Goal: Communication & Community: Participate in discussion

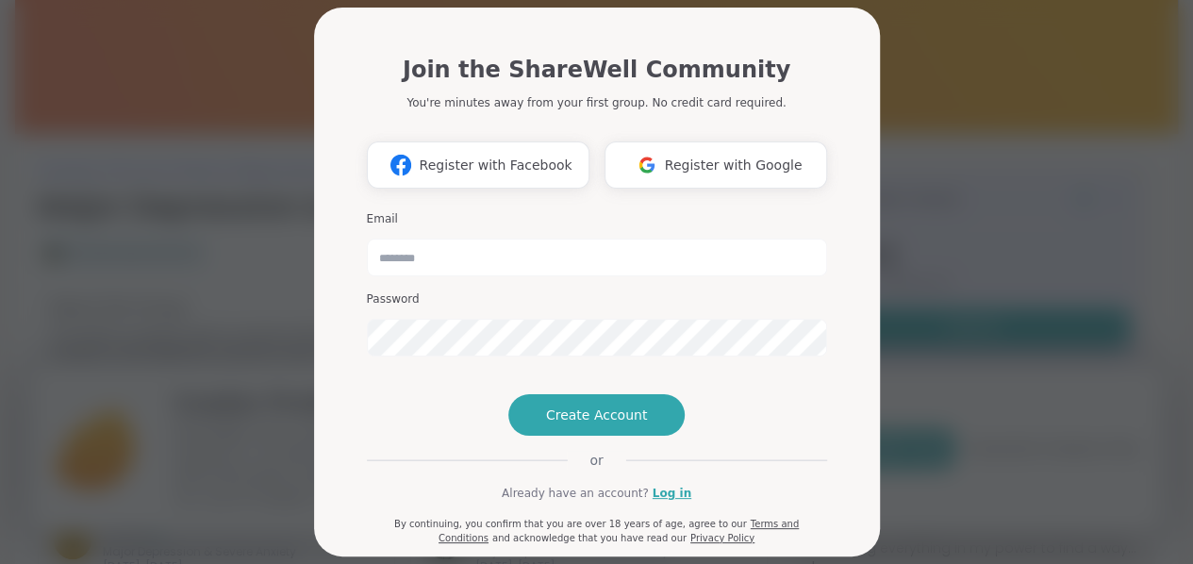
scroll to position [100, 0]
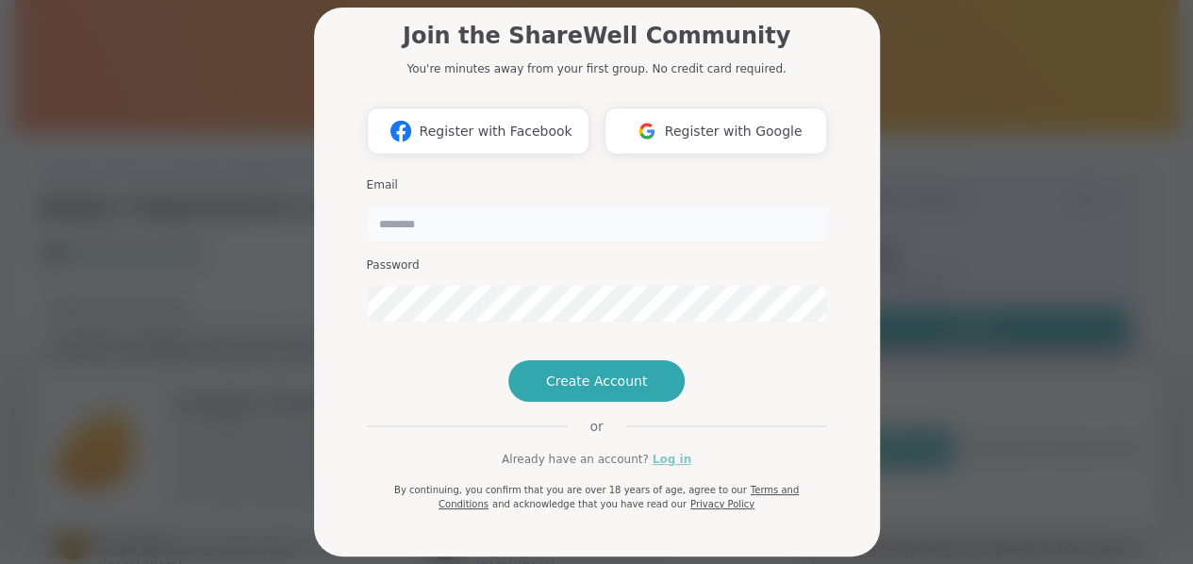
type input "**********"
click at [657, 456] on link "Log in" at bounding box center [672, 459] width 39 height 17
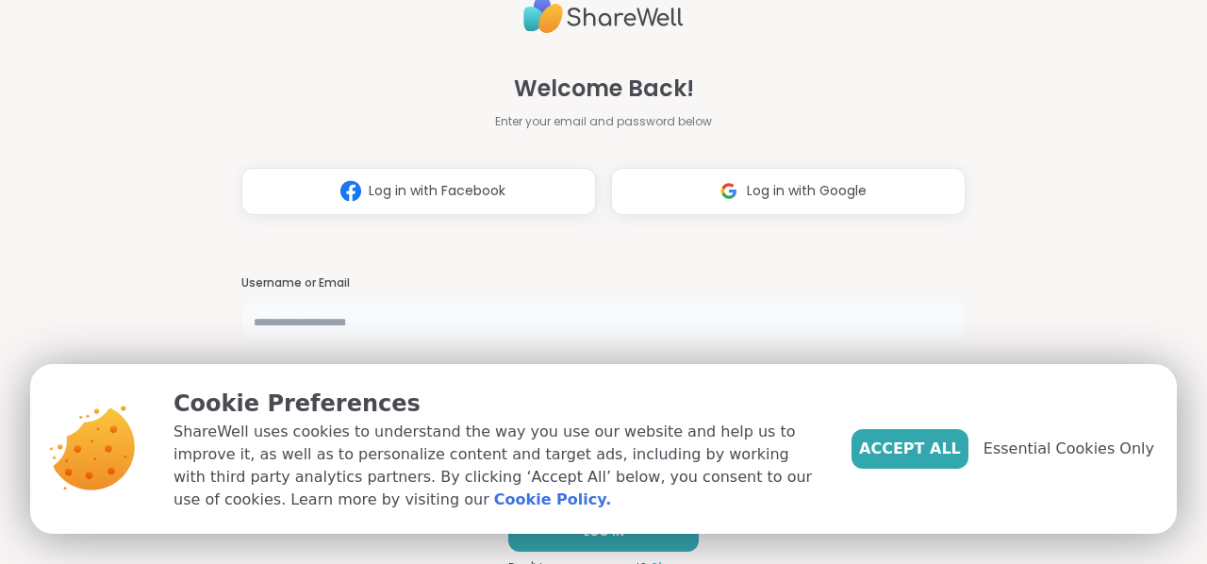
type input "**********"
click at [1092, 446] on span "Essential Cookies Only" at bounding box center [1069, 449] width 171 height 23
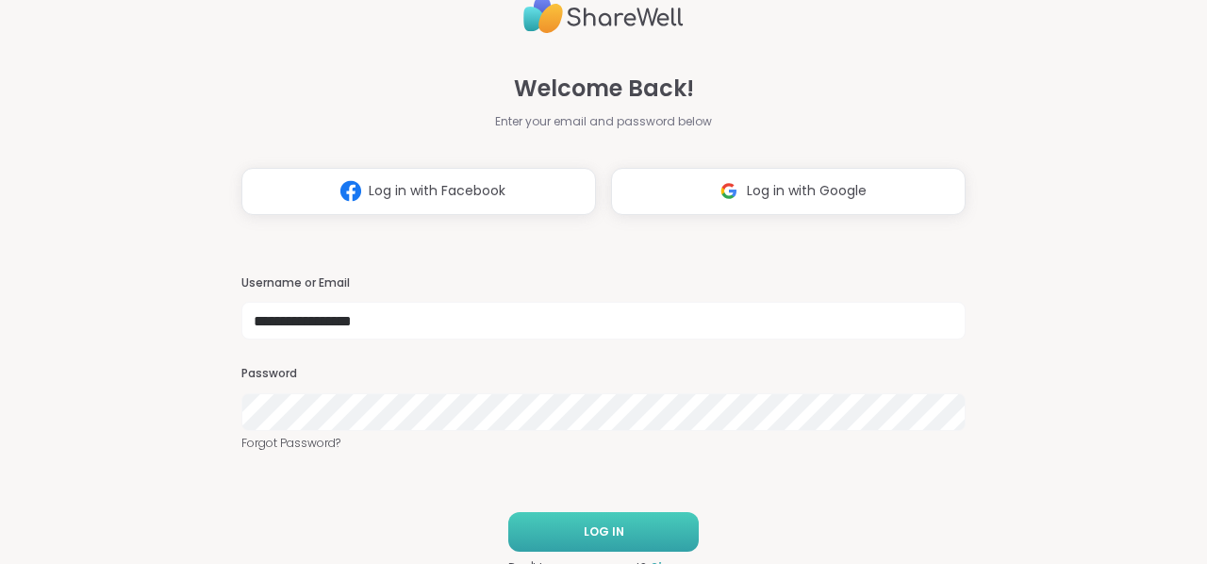
click at [600, 531] on span "LOG IN" at bounding box center [604, 531] width 41 height 17
type input "**********"
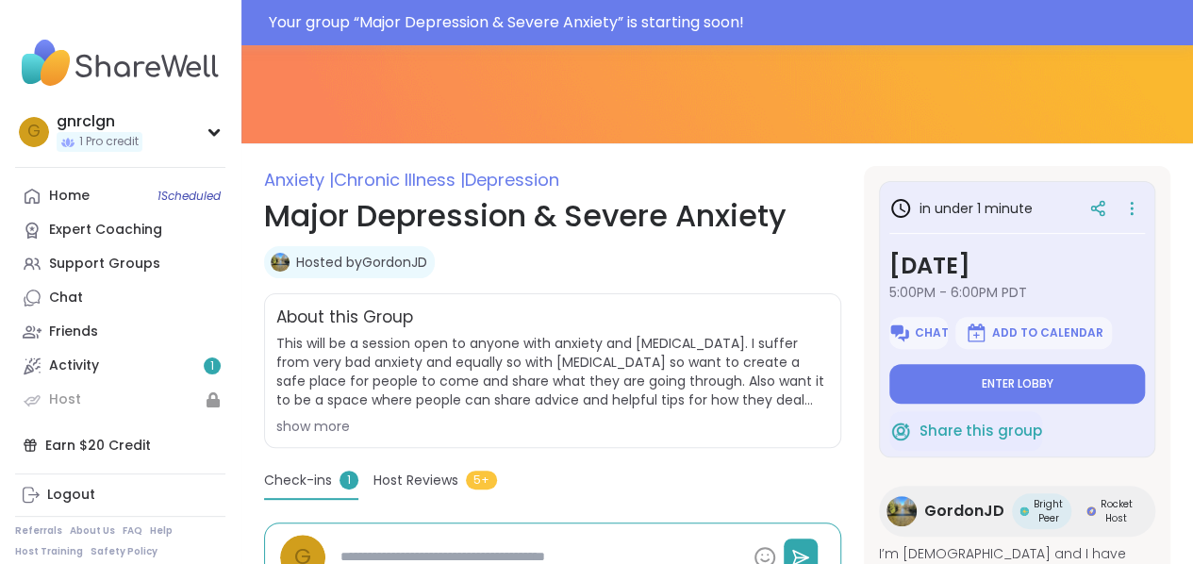
scroll to position [189, 0]
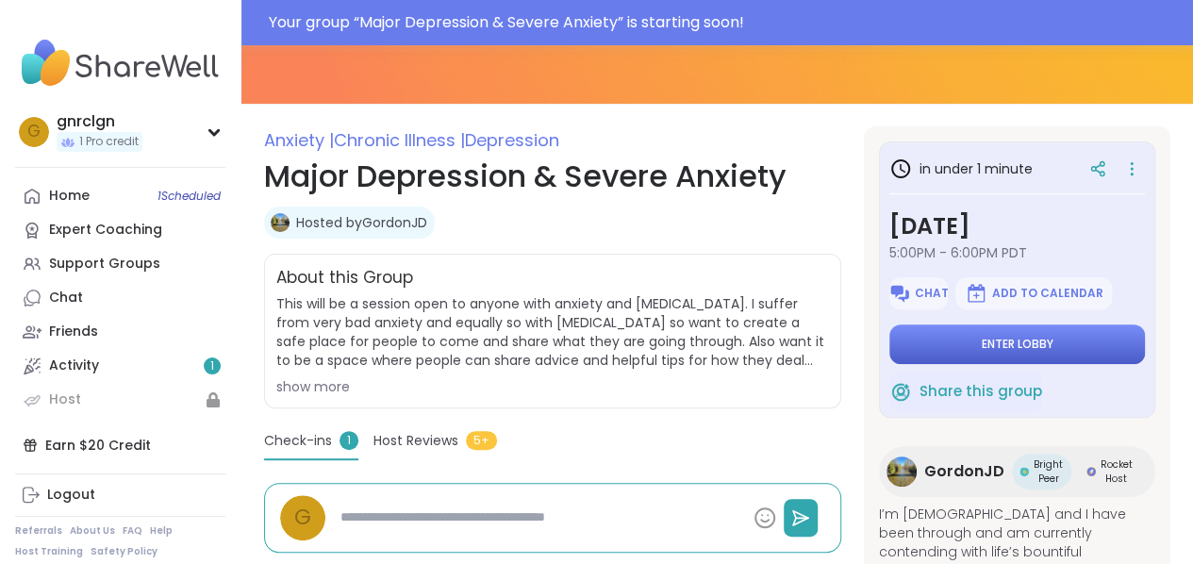
click at [1048, 346] on button "Enter lobby" at bounding box center [1017, 344] width 256 height 40
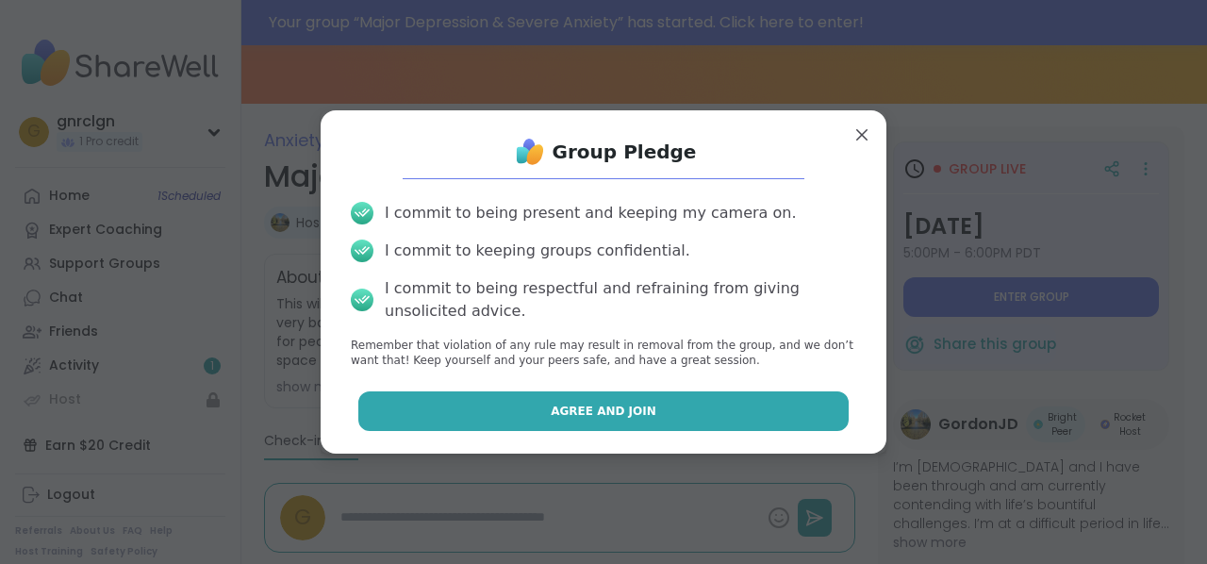
click at [601, 406] on span "Agree and Join" at bounding box center [604, 411] width 106 height 17
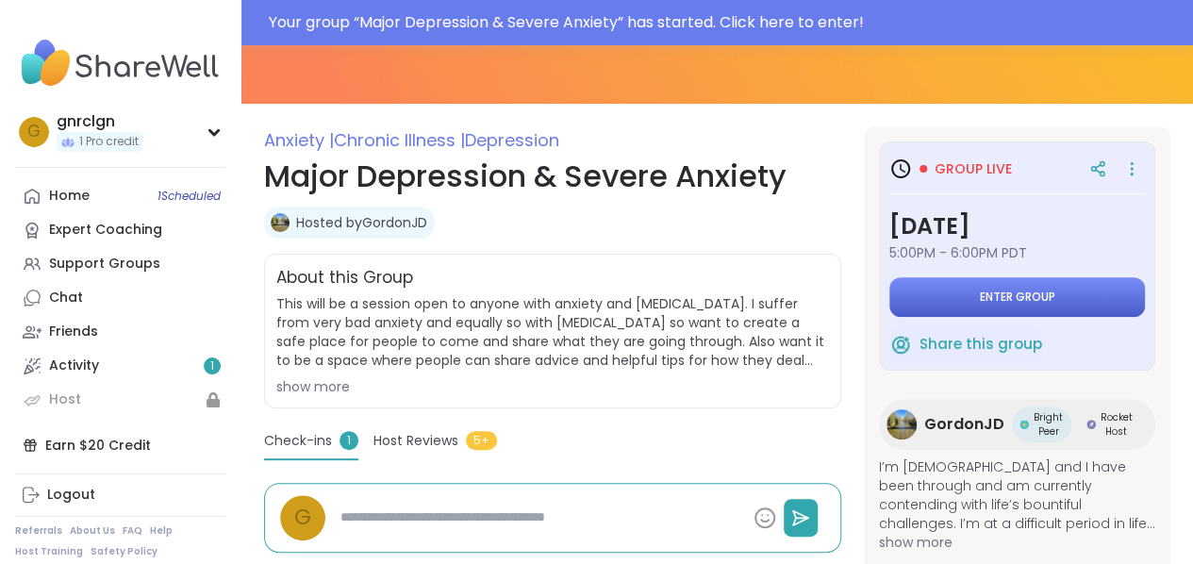
click at [1002, 287] on button "Enter group" at bounding box center [1017, 297] width 256 height 40
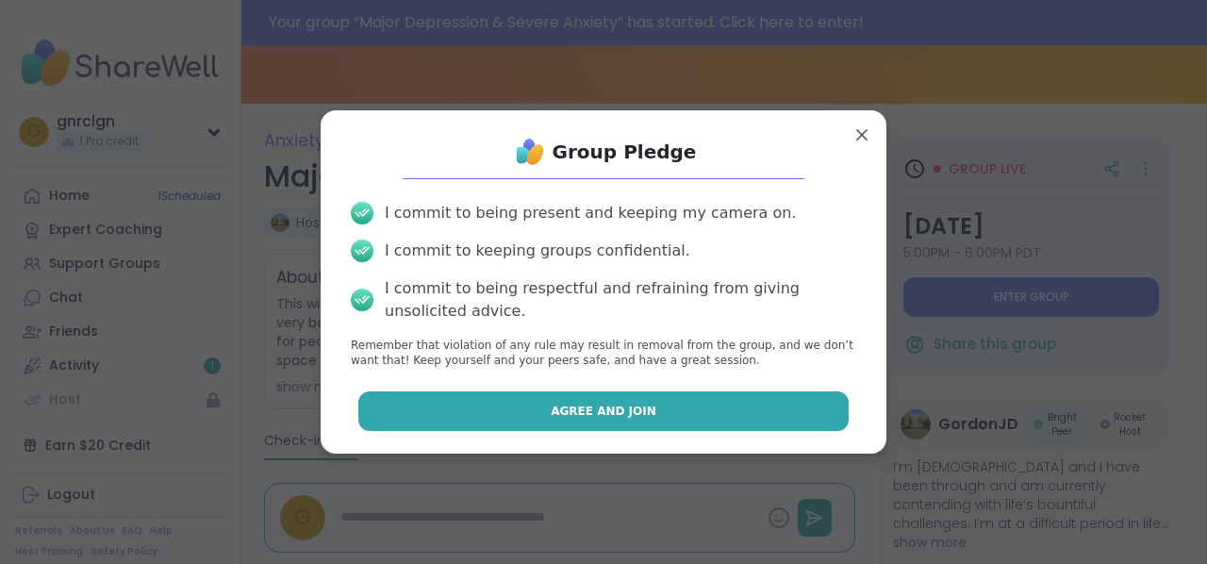
click at [608, 415] on span "Agree and Join" at bounding box center [604, 411] width 106 height 17
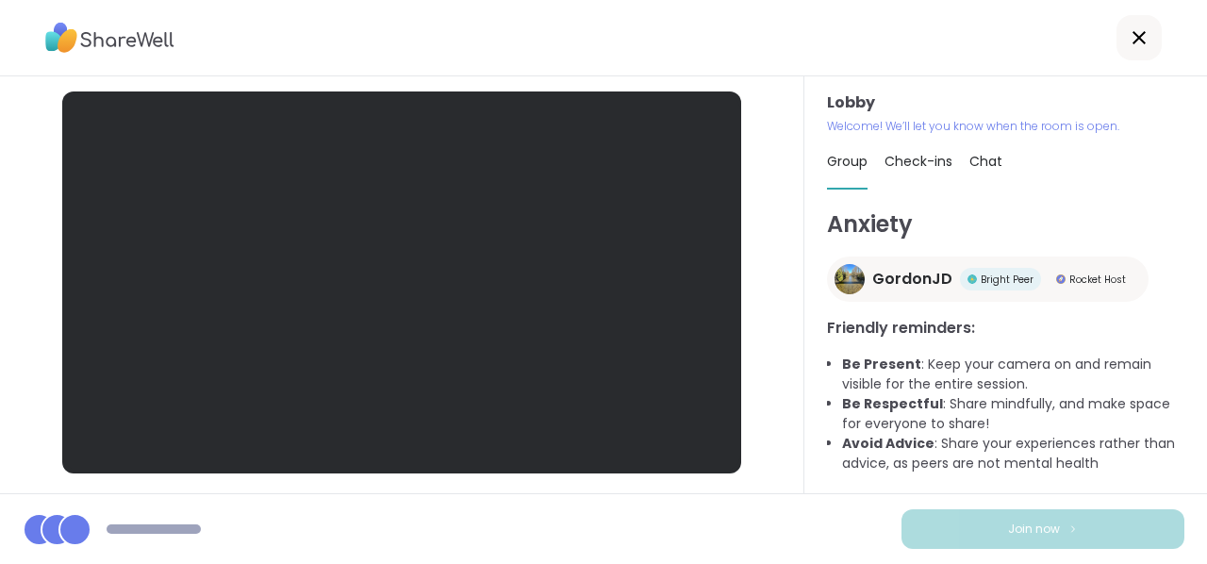
scroll to position [48, 0]
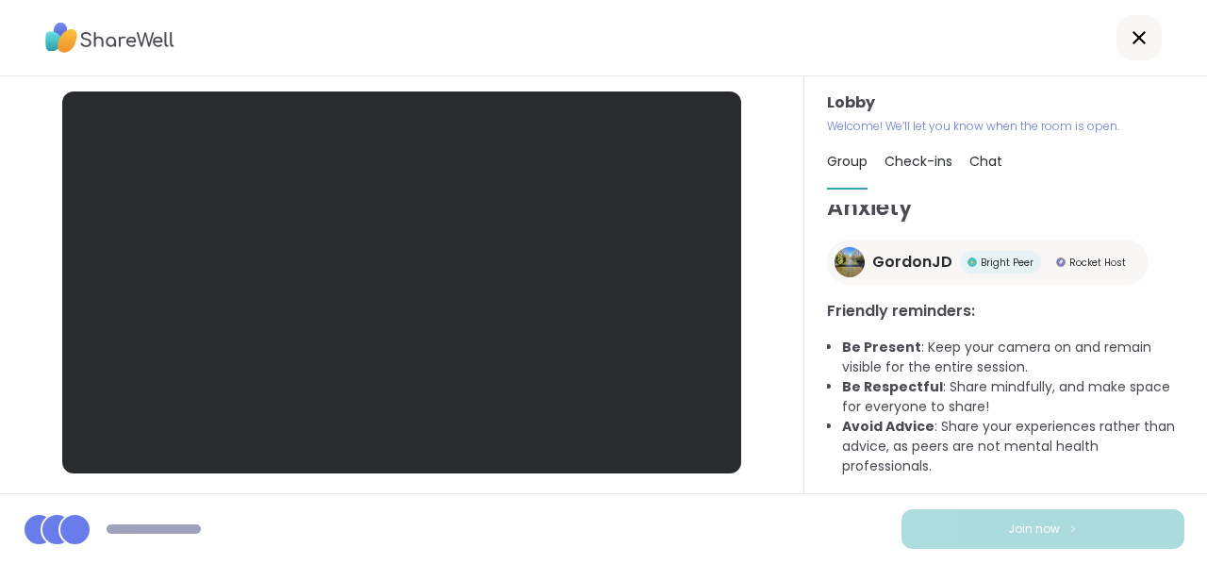
click at [68, 527] on div at bounding box center [74, 529] width 33 height 33
click at [141, 173] on div at bounding box center [401, 282] width 679 height 382
click at [977, 158] on span "Chat" at bounding box center [986, 161] width 33 height 19
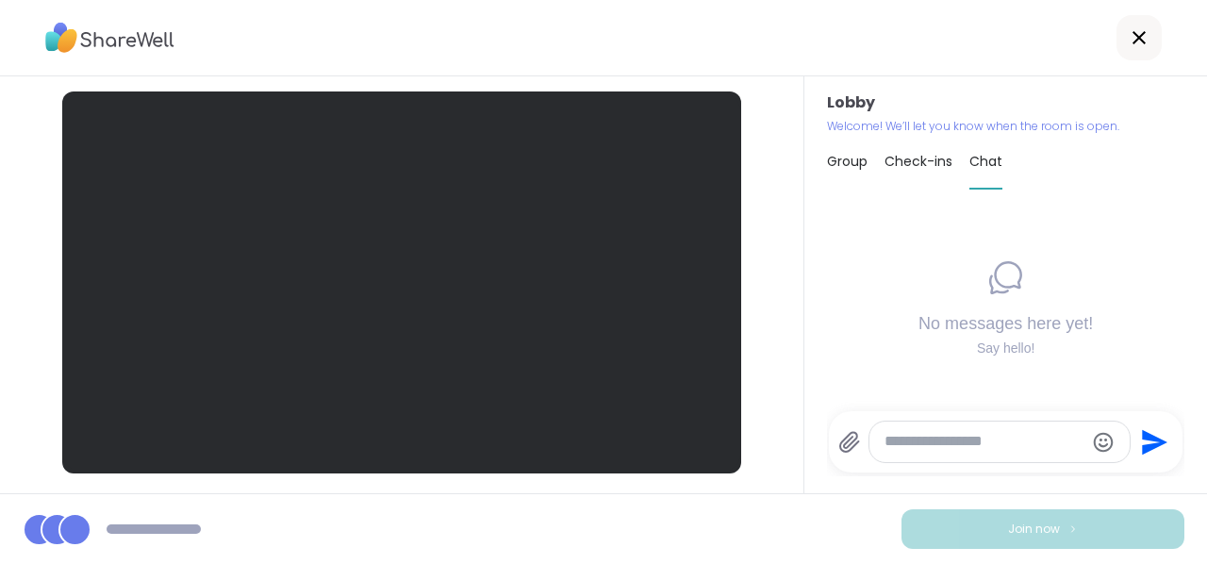
click at [906, 159] on span "Check-ins" at bounding box center [919, 161] width 68 height 19
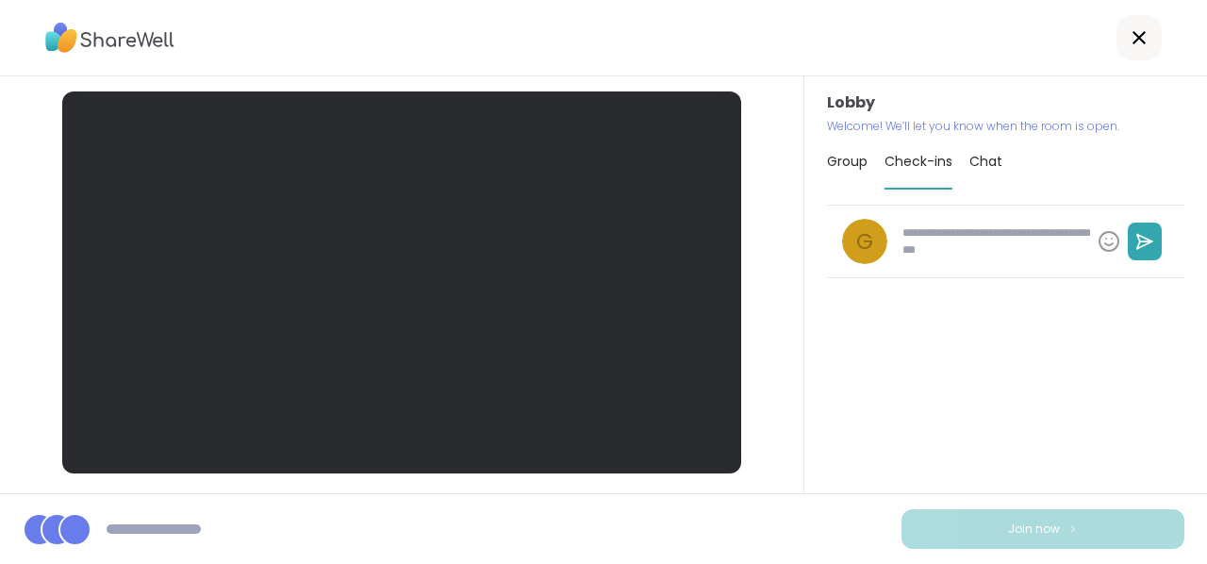
click at [836, 158] on span "Group" at bounding box center [847, 161] width 41 height 19
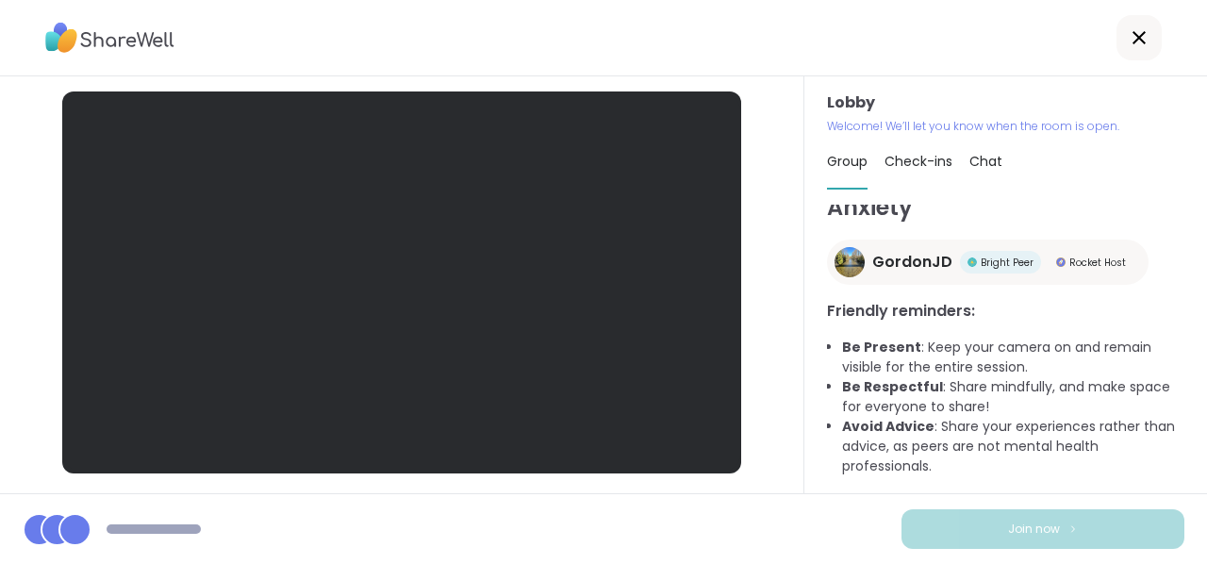
click at [907, 160] on span "Check-ins" at bounding box center [919, 161] width 68 height 19
type textarea "*"
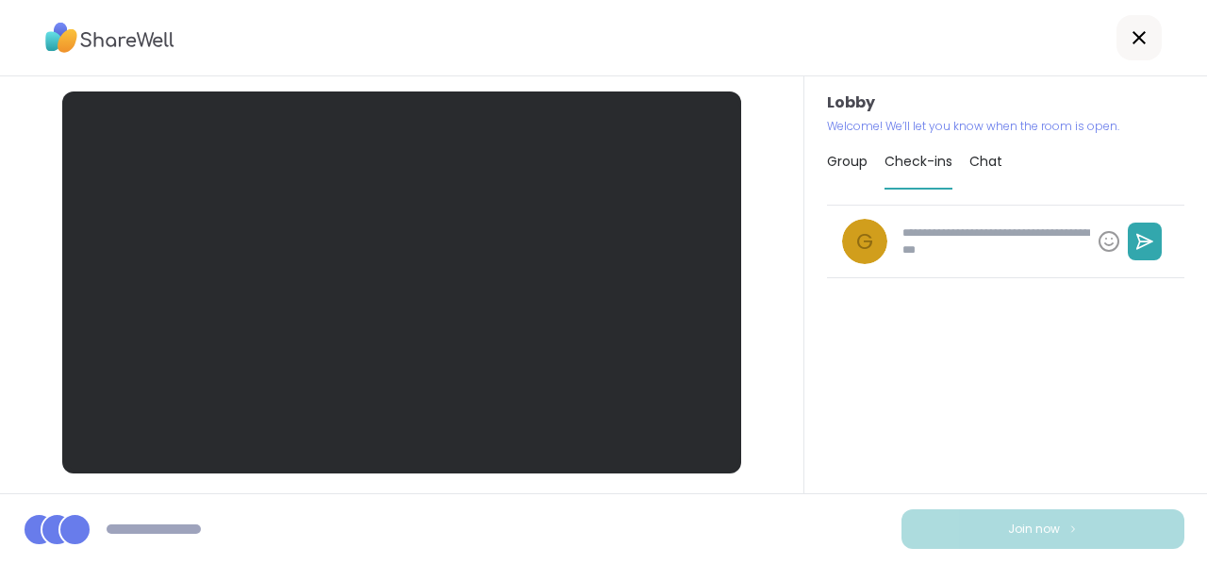
click at [982, 163] on span "Chat" at bounding box center [986, 161] width 33 height 19
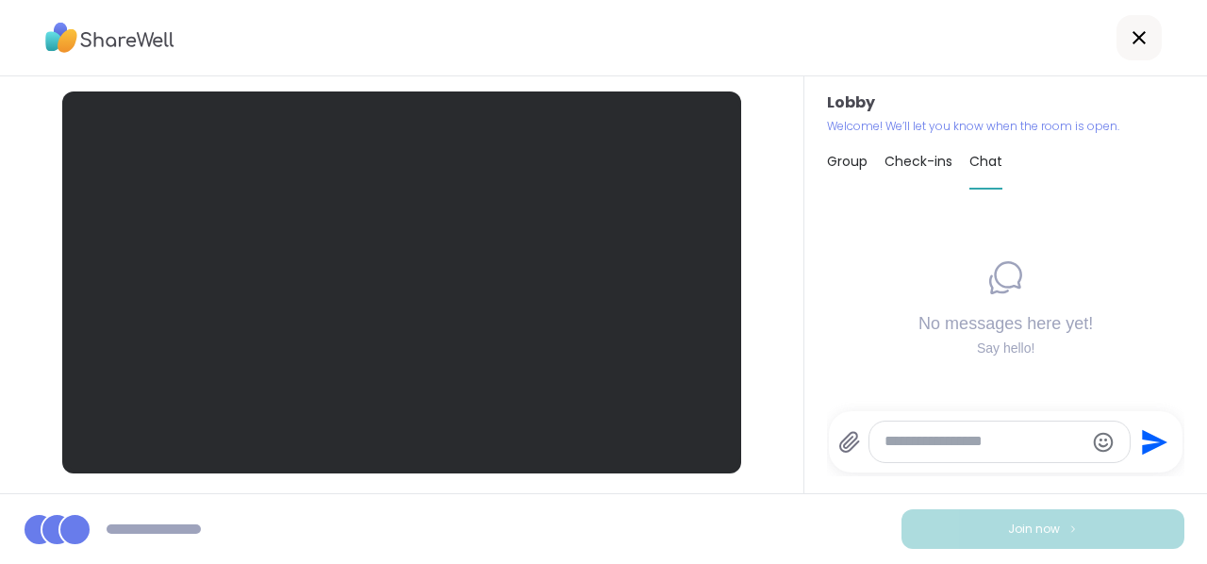
click at [932, 440] on textarea "Type your message" at bounding box center [985, 442] width 200 height 20
type textarea "**********"
click at [1142, 438] on icon "Send" at bounding box center [1154, 435] width 25 height 25
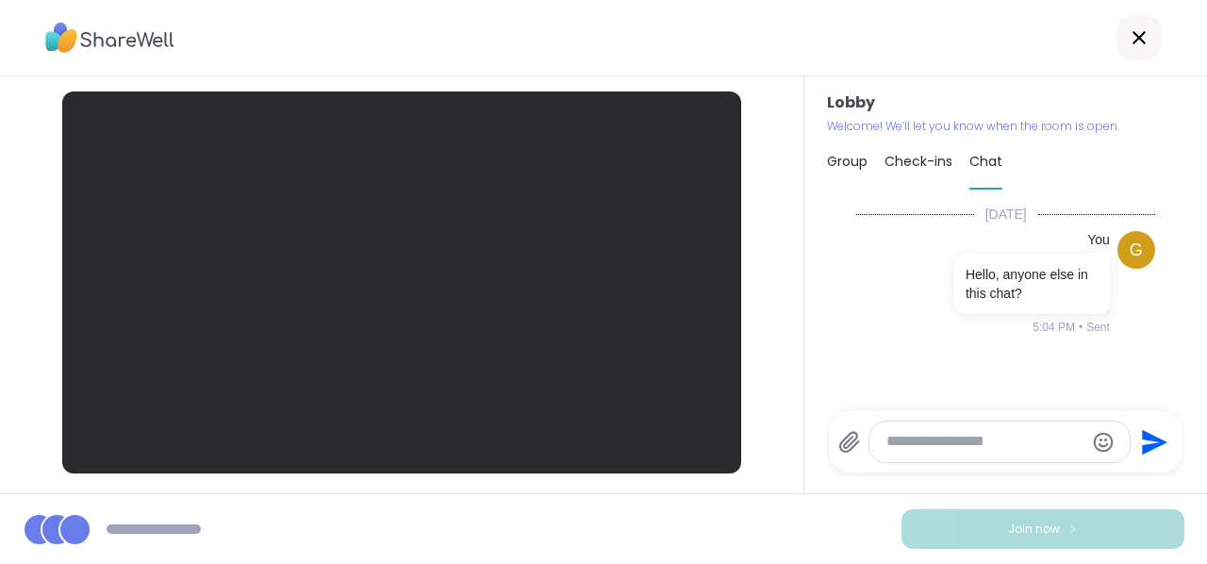
click at [845, 158] on span "Group" at bounding box center [847, 161] width 41 height 19
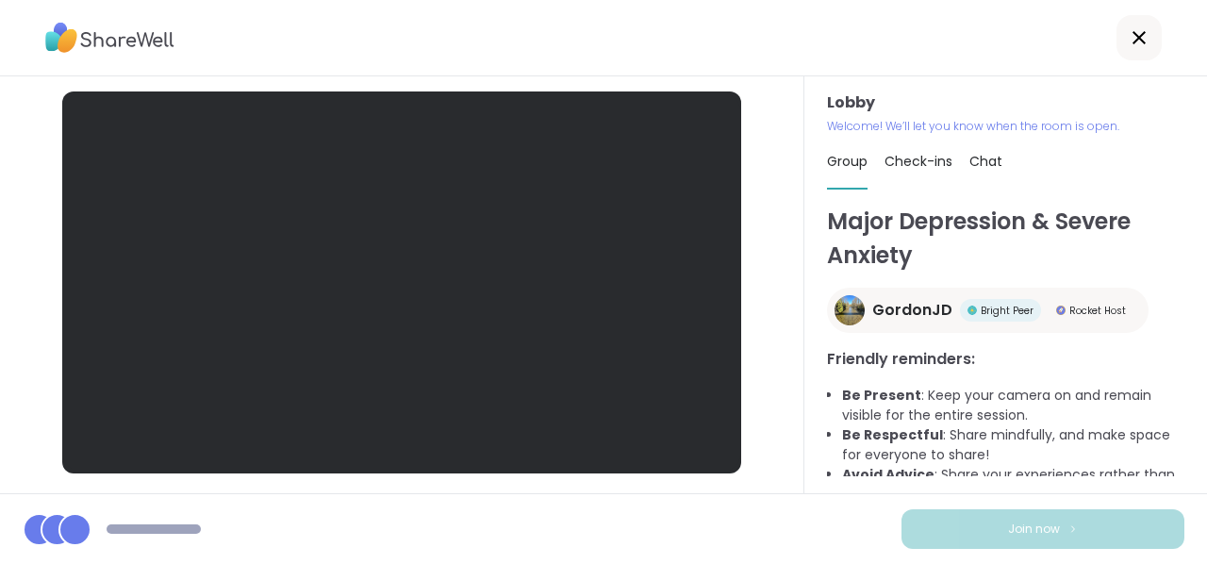
click at [878, 306] on span "GordonJD" at bounding box center [912, 310] width 80 height 23
click at [976, 156] on span "Chat" at bounding box center [986, 161] width 33 height 19
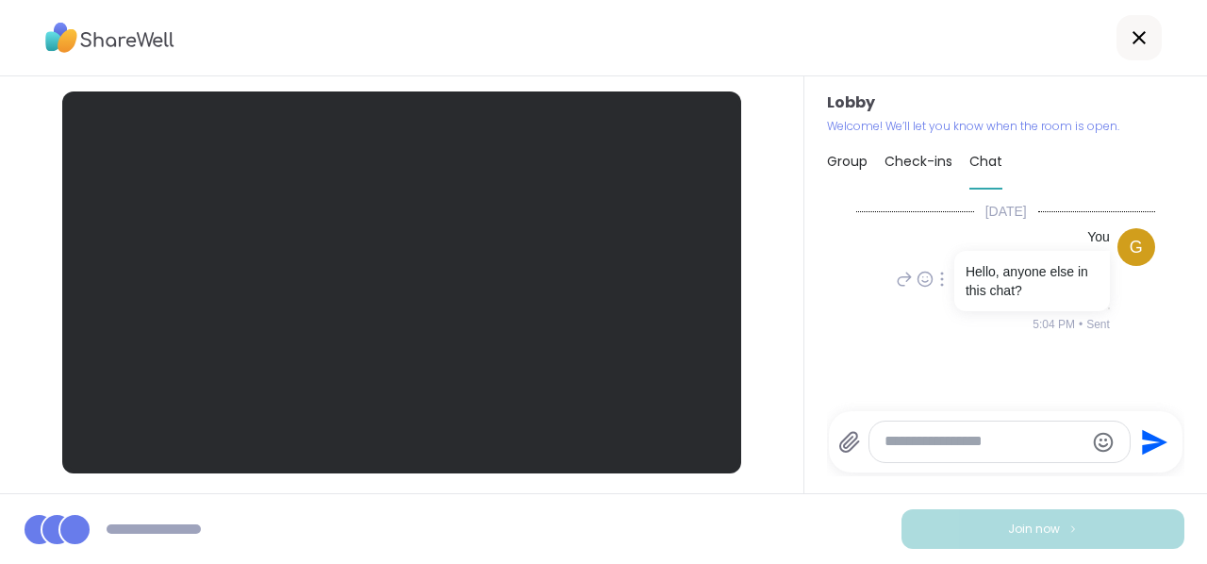
scroll to position [4, 0]
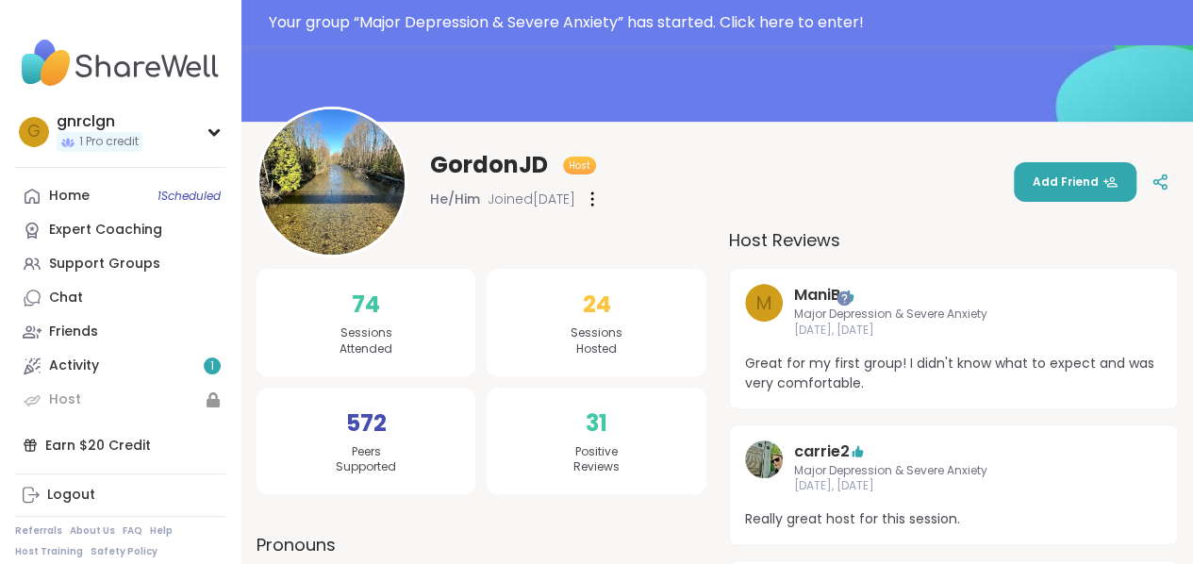
scroll to position [189, 0]
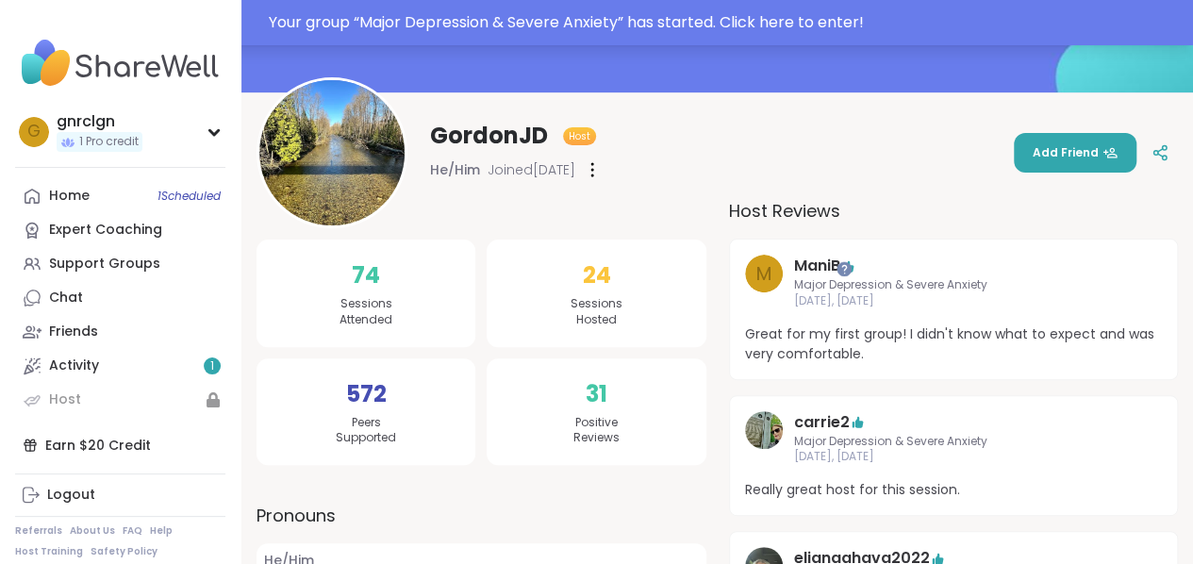
click at [817, 18] on div "Your group “ Major Depression & Severe Anxiety ” has started. Click here to ent…" at bounding box center [725, 22] width 913 height 23
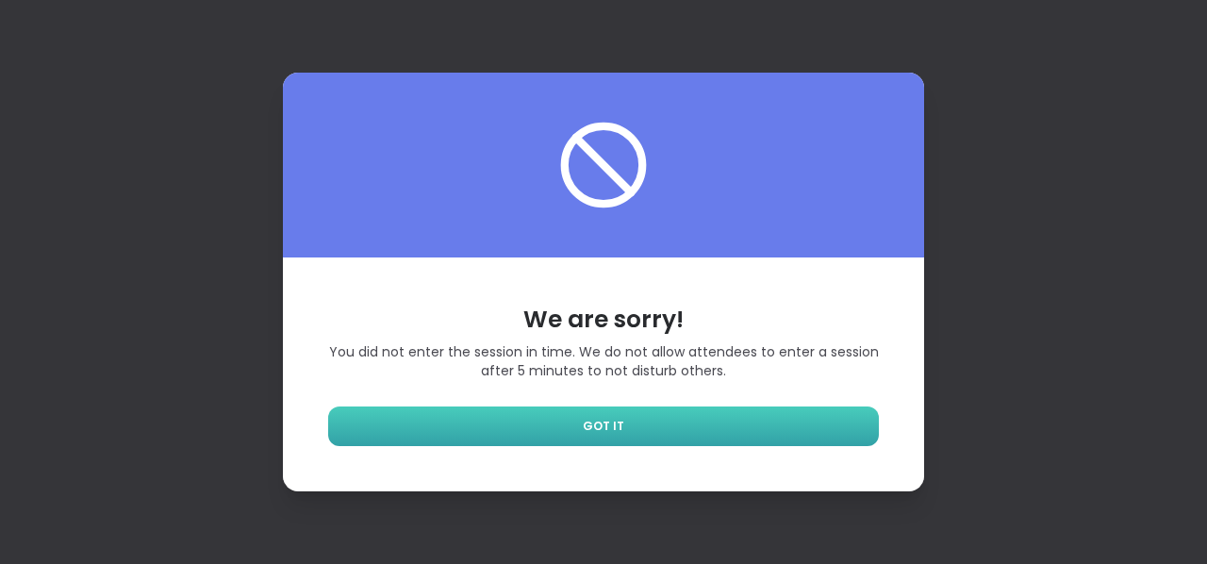
click at [571, 426] on link "GOT IT" at bounding box center [603, 426] width 551 height 40
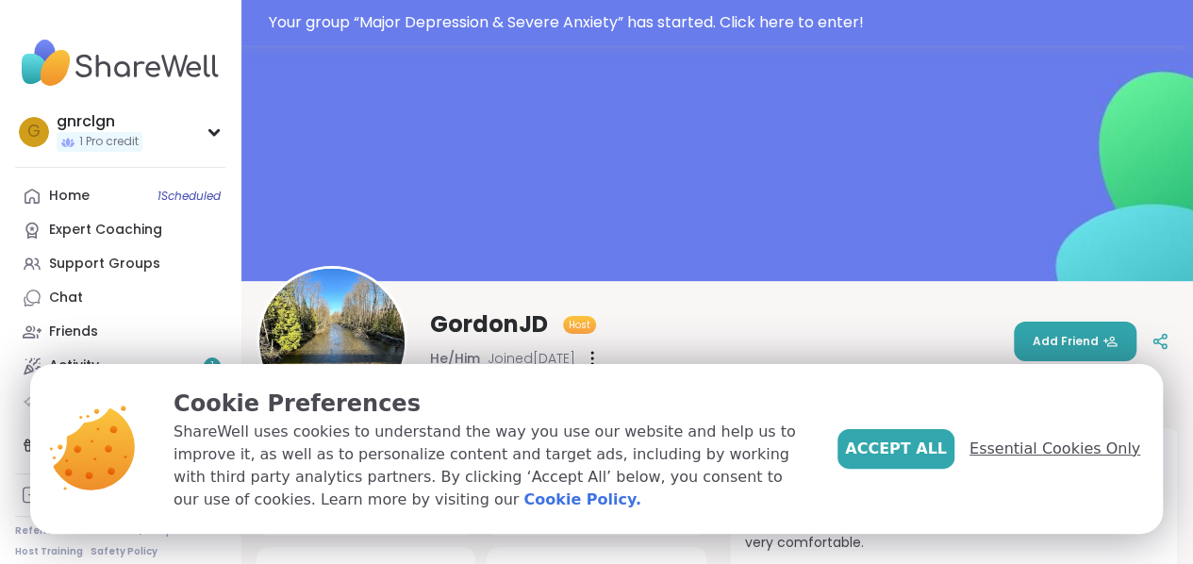
click at [1051, 452] on span "Essential Cookies Only" at bounding box center [1055, 449] width 171 height 23
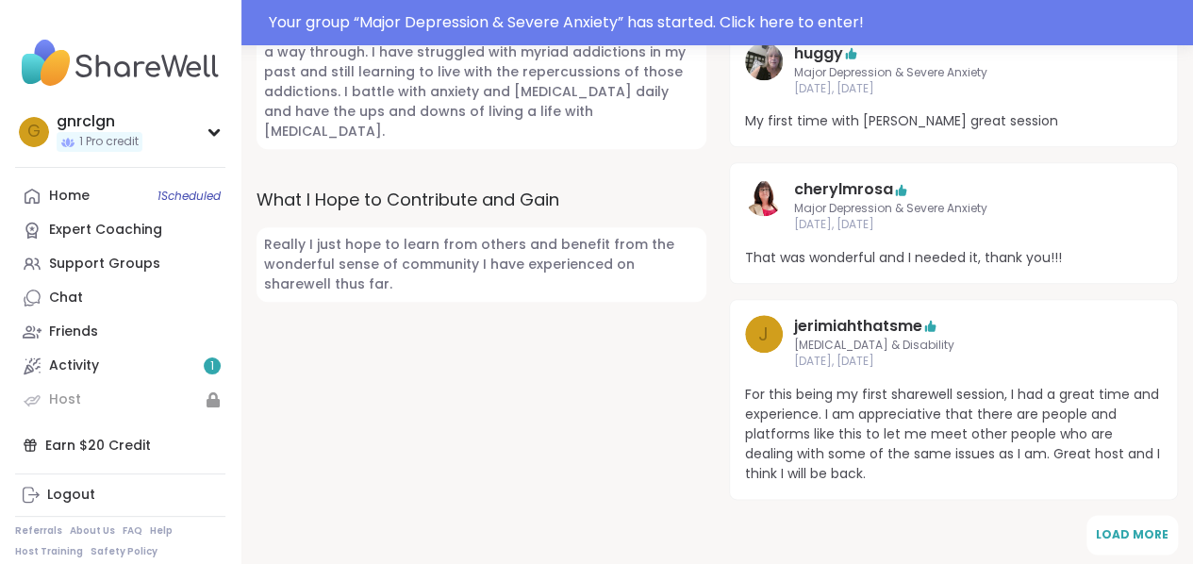
scroll to position [943, 0]
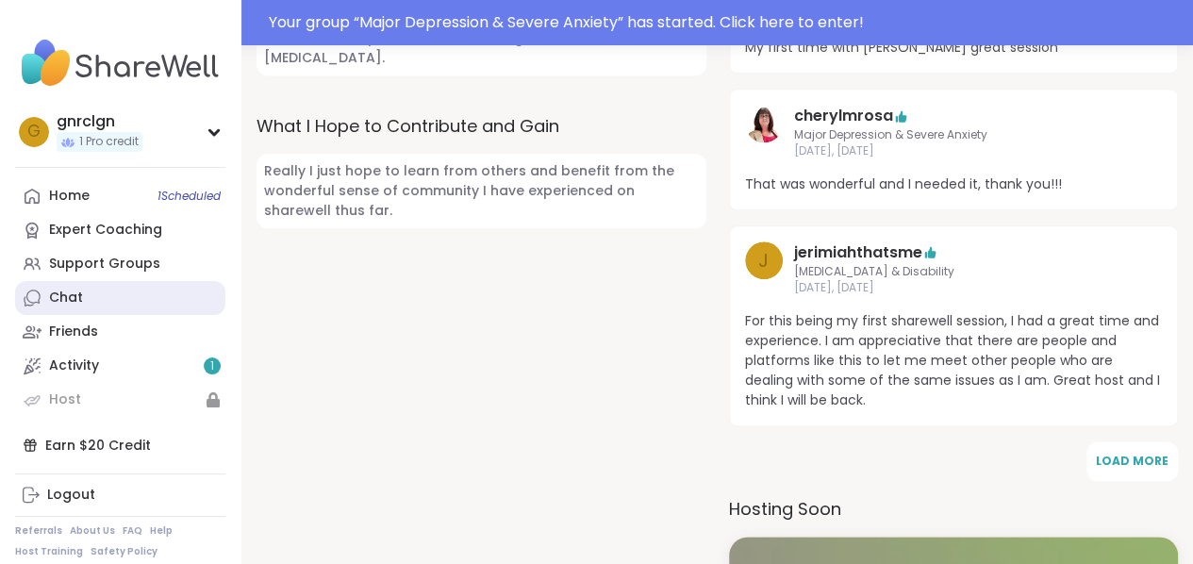
click at [80, 304] on div "Chat" at bounding box center [66, 298] width 34 height 19
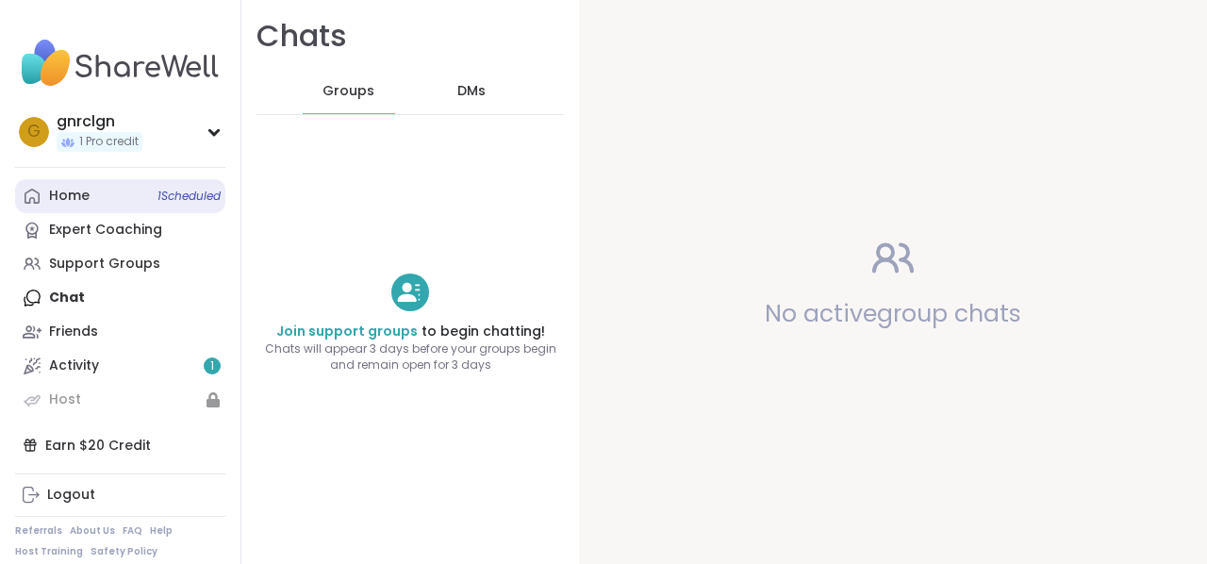
click at [177, 195] on span "1 Scheduled" at bounding box center [189, 196] width 63 height 15
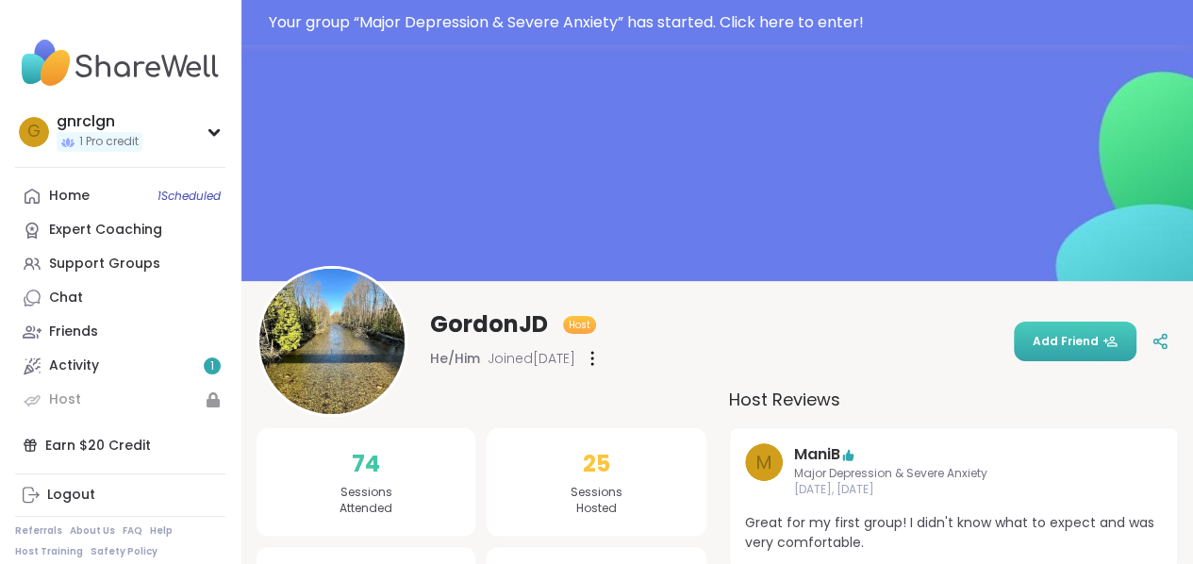
click at [1092, 340] on span "Add Friend" at bounding box center [1075, 341] width 85 height 17
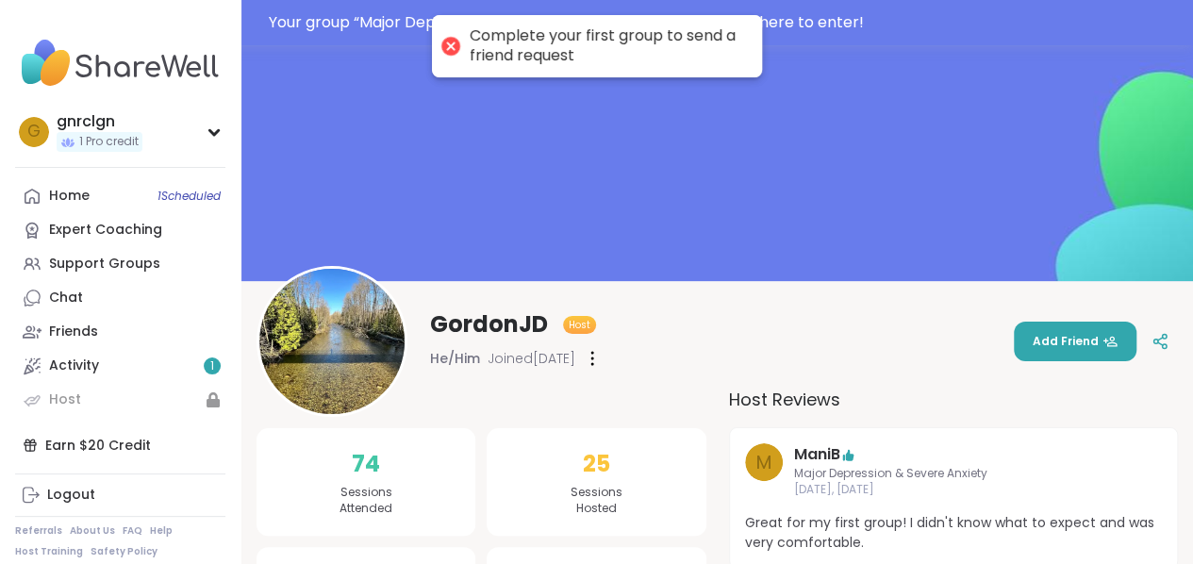
click at [924, 346] on div "GordonJD Host He/Him Joined [DATE] Add Friend" at bounding box center [717, 341] width 921 height 151
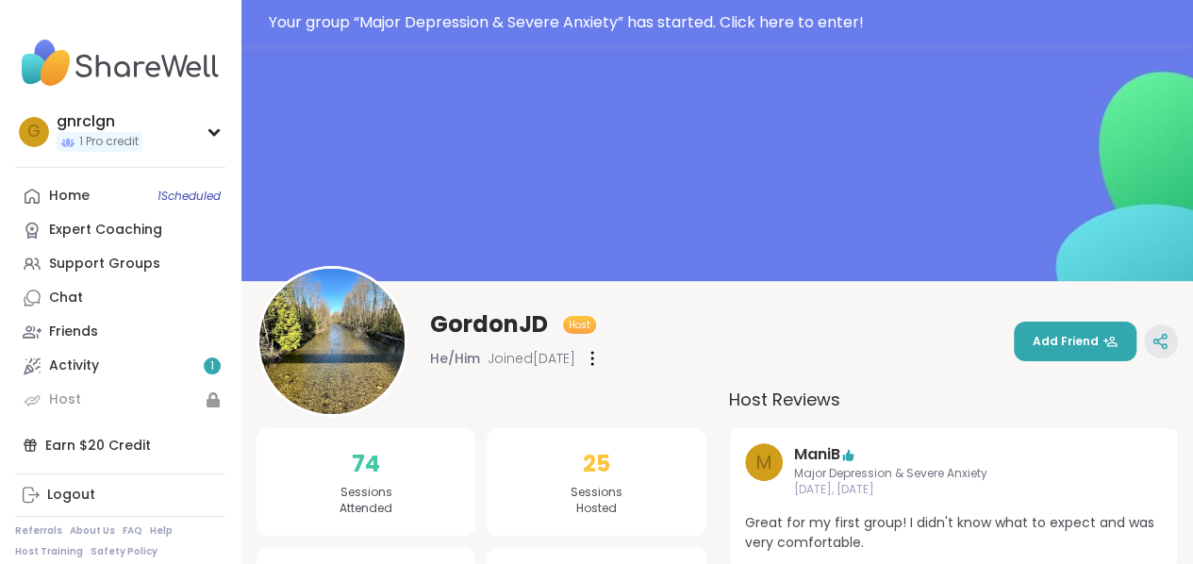
click at [1154, 342] on icon at bounding box center [1160, 341] width 17 height 17
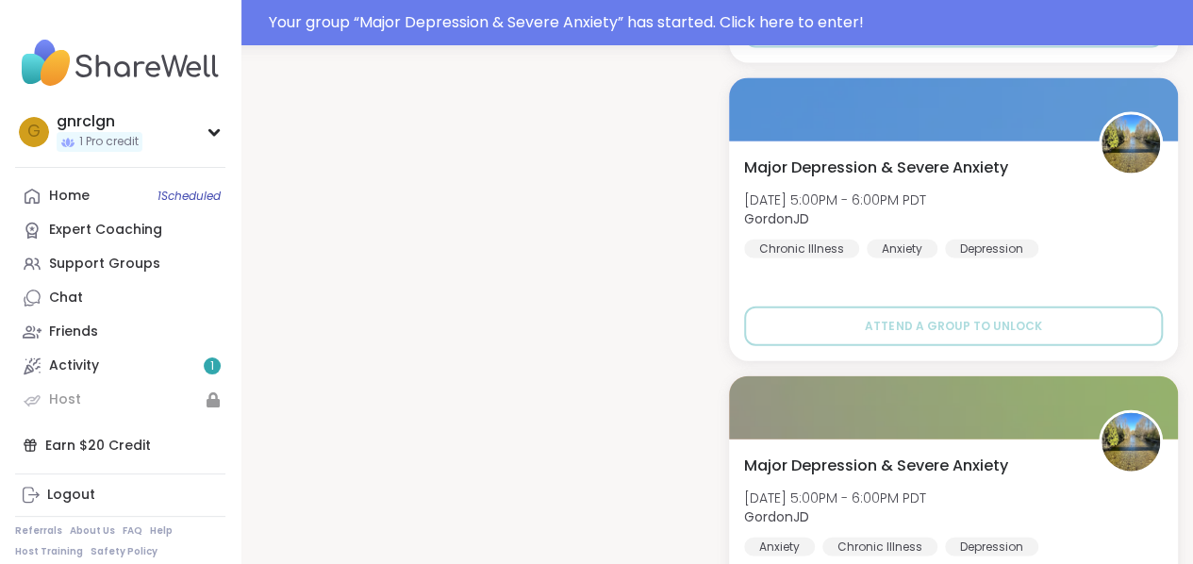
scroll to position [1981, 0]
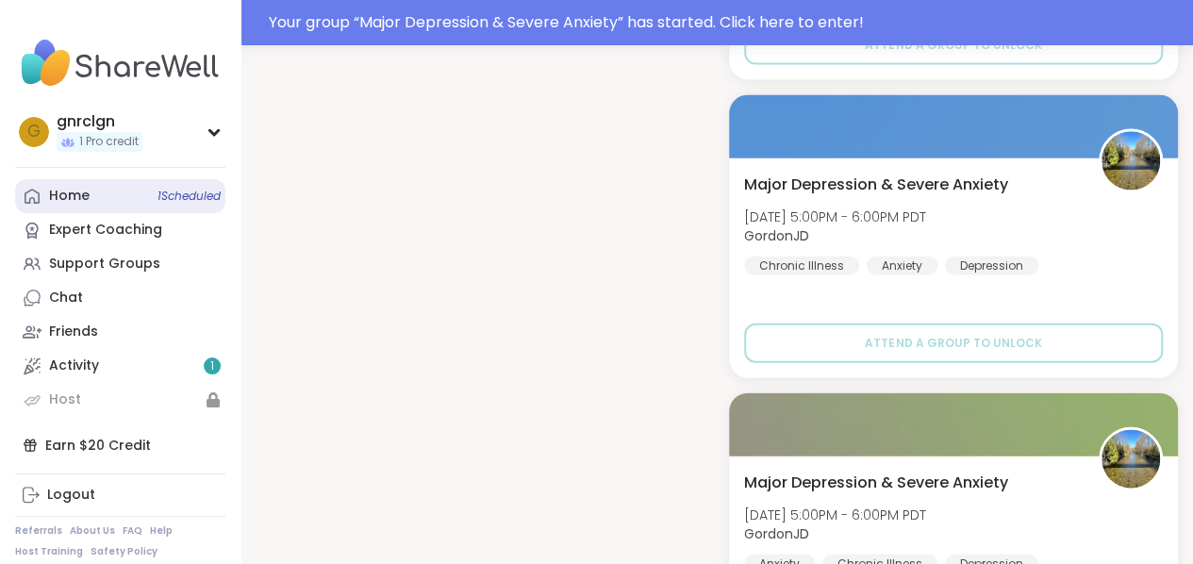
click at [62, 192] on div "Home 1 Scheduled" at bounding box center [69, 196] width 41 height 19
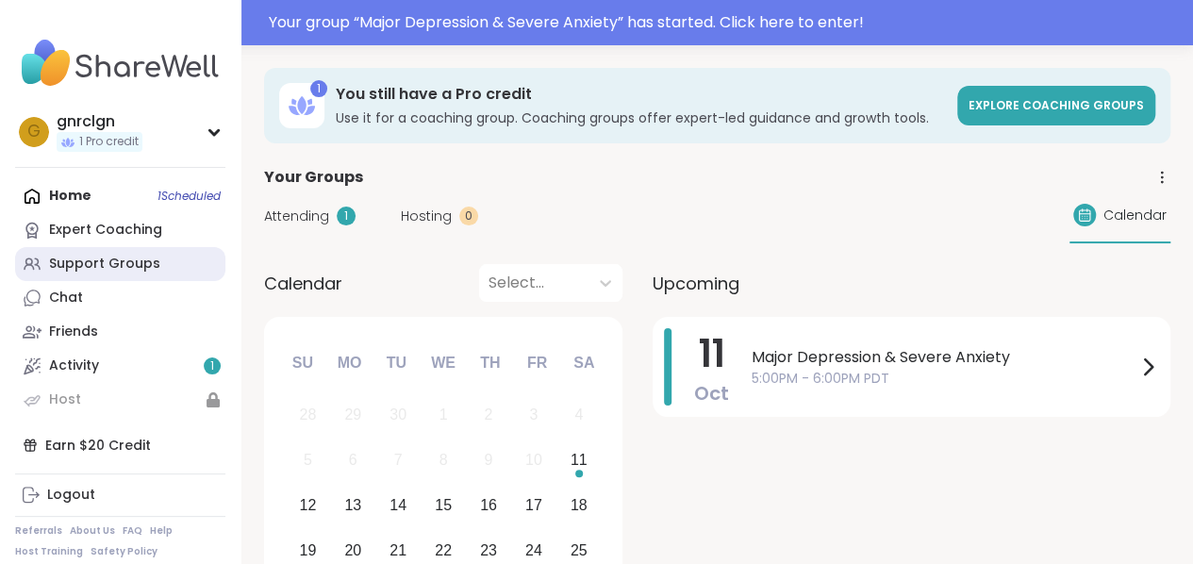
click at [144, 268] on div "Support Groups" at bounding box center [104, 264] width 111 height 19
